Goal: Contribute content: Contribute content

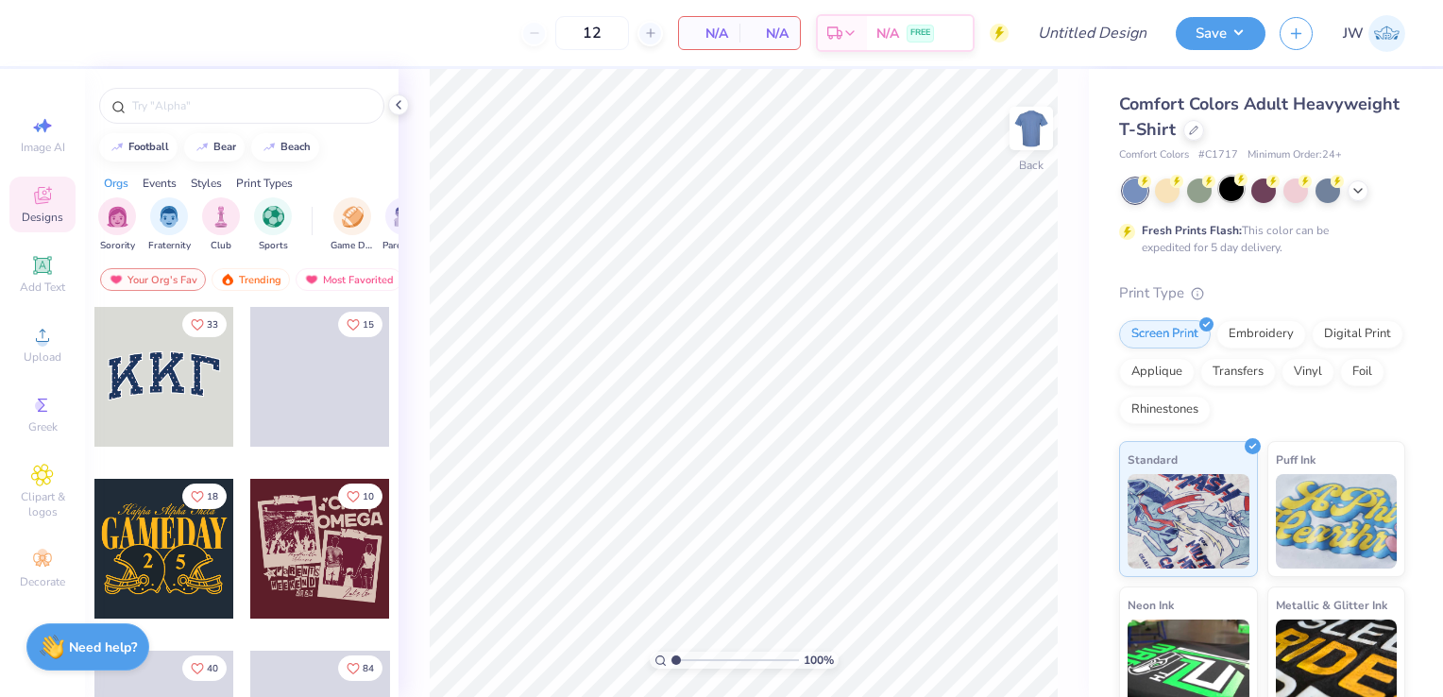
click at [1232, 185] on div at bounding box center [1231, 189] width 25 height 25
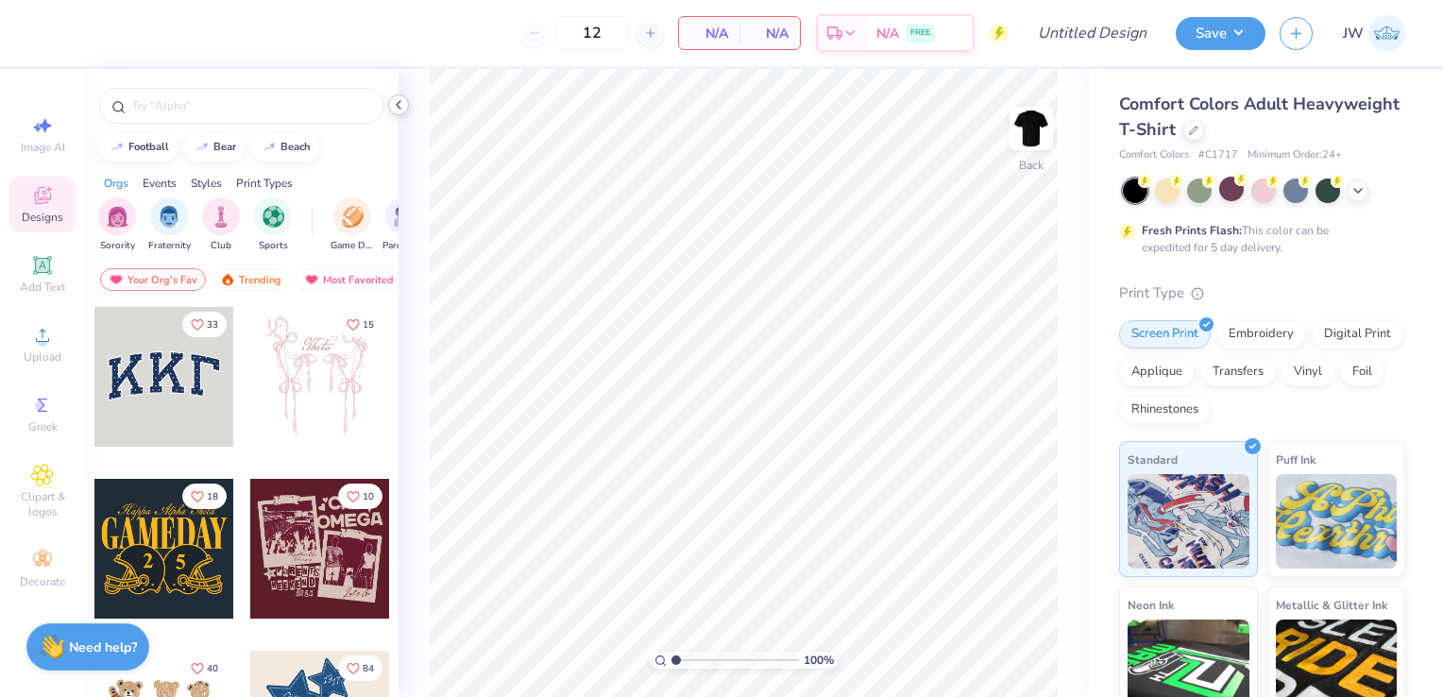
click at [402, 100] on icon at bounding box center [398, 104] width 15 height 15
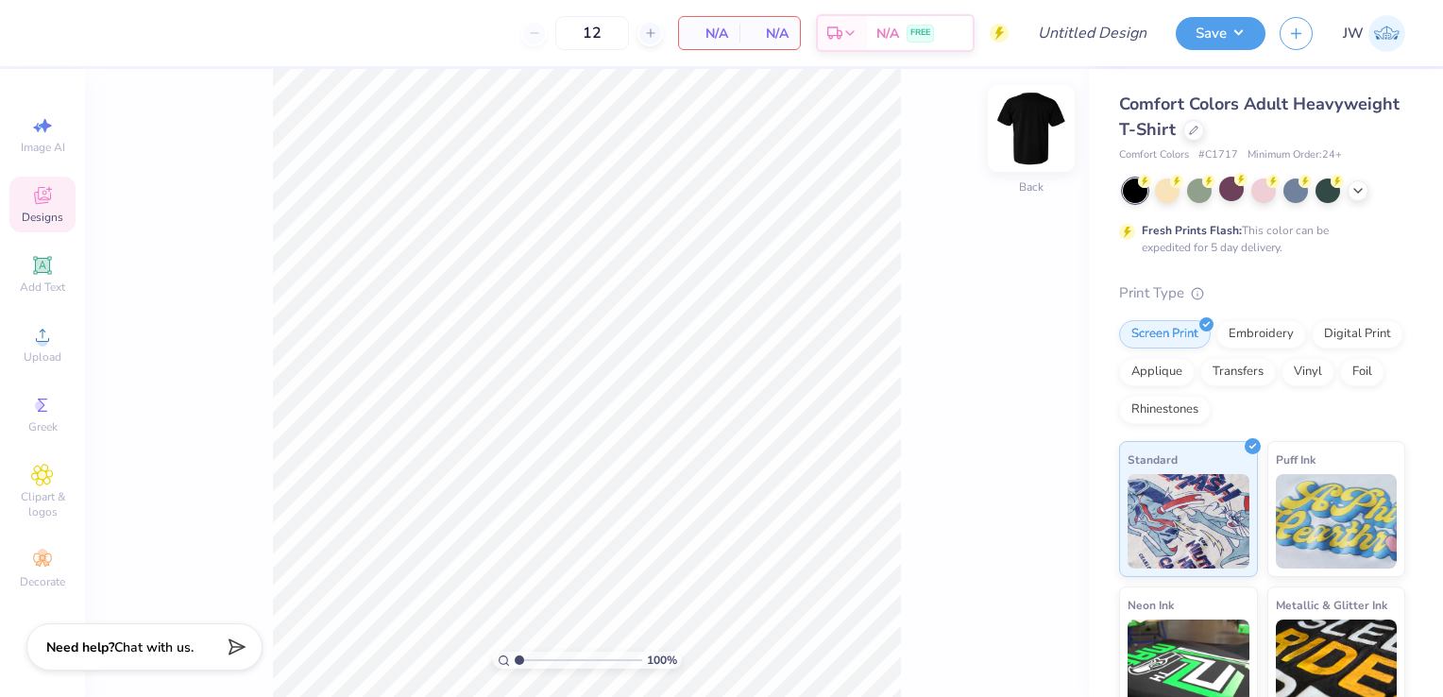
click at [1036, 142] on img at bounding box center [1031, 129] width 76 height 76
click at [55, 348] on div "Upload" at bounding box center [42, 344] width 66 height 56
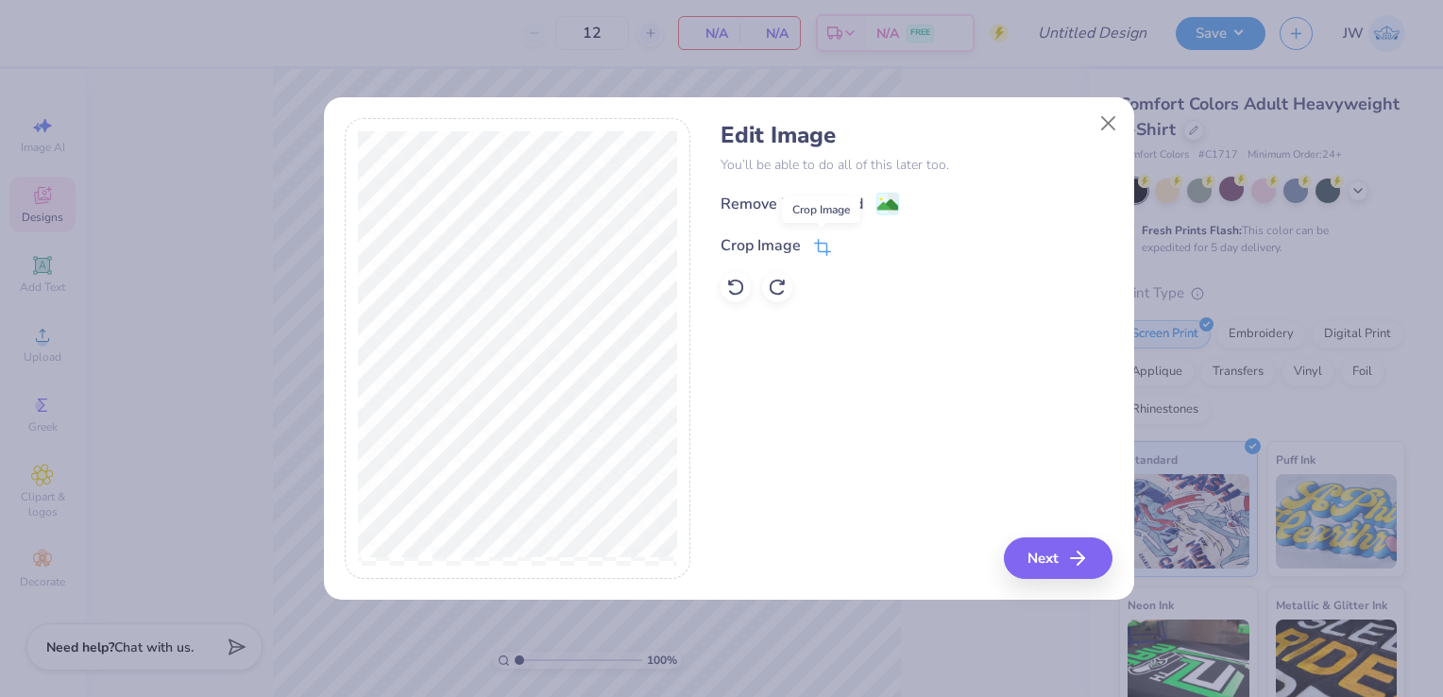
click at [824, 247] on icon at bounding box center [822, 247] width 17 height 17
click at [854, 247] on icon at bounding box center [853, 243] width 11 height 11
click at [886, 200] on image at bounding box center [887, 206] width 21 height 21
click at [1107, 121] on button "Close" at bounding box center [1108, 123] width 36 height 36
